Goal: Information Seeking & Learning: Learn about a topic

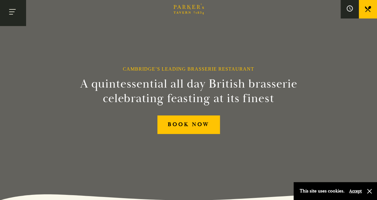
click at [8, 13] on button "Toggle navigation" at bounding box center [13, 13] width 26 height 26
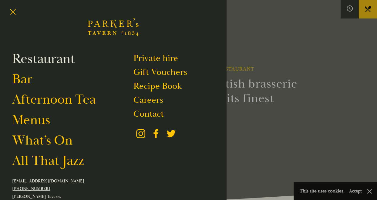
click at [48, 60] on link "Restaurant" at bounding box center [43, 58] width 63 height 17
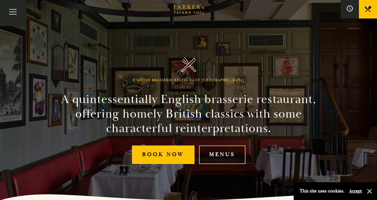
click at [223, 157] on link "Menus" at bounding box center [222, 154] width 46 height 18
click at [367, 7] on icon at bounding box center [367, 9] width 6 height 6
click at [15, 13] on button "Toggle navigation" at bounding box center [13, 13] width 26 height 26
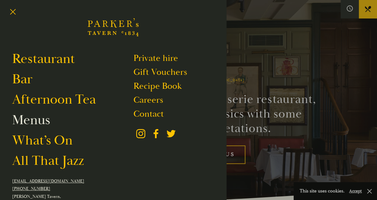
click at [26, 119] on link "Menus" at bounding box center [31, 119] width 38 height 17
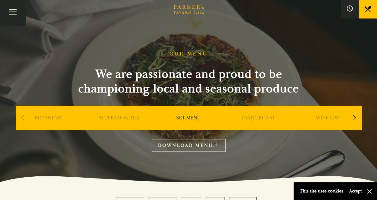
click at [354, 114] on div "Next slide" at bounding box center [354, 117] width 8 height 13
click at [254, 116] on link "A LA CARTE" at bounding box center [258, 127] width 28 height 24
